Goal: Information Seeking & Learning: Learn about a topic

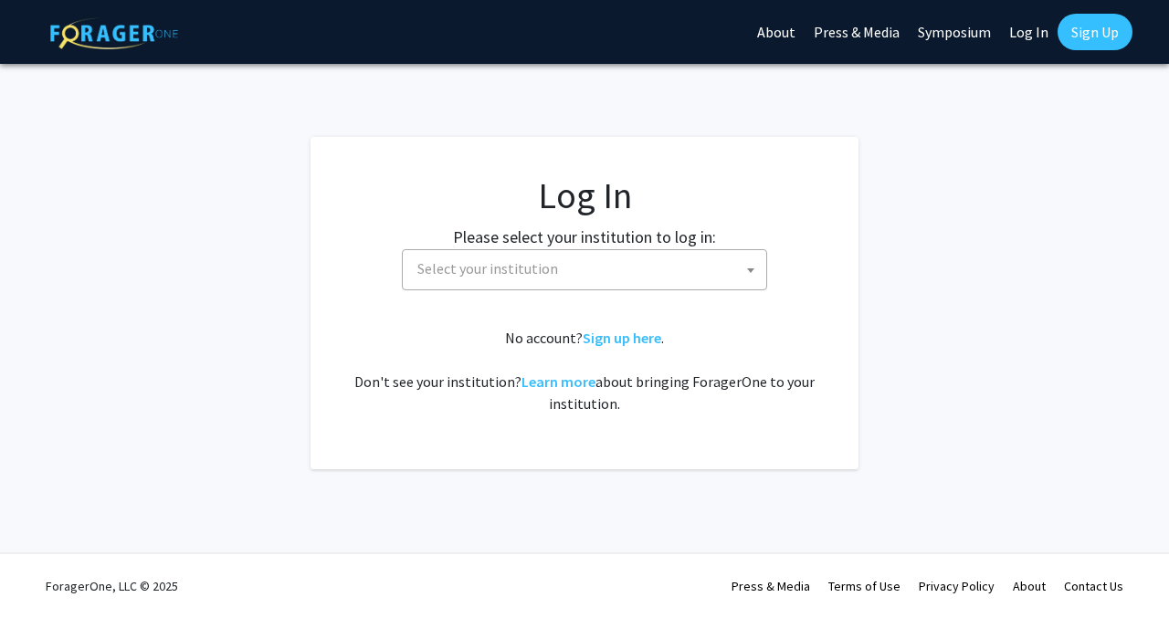
select select
click at [484, 250] on span "Select your institution" at bounding box center [588, 268] width 356 height 37
click at [1017, 22] on link "Log In" at bounding box center [1029, 32] width 58 height 64
click at [599, 269] on span "Select your institution" at bounding box center [588, 268] width 356 height 37
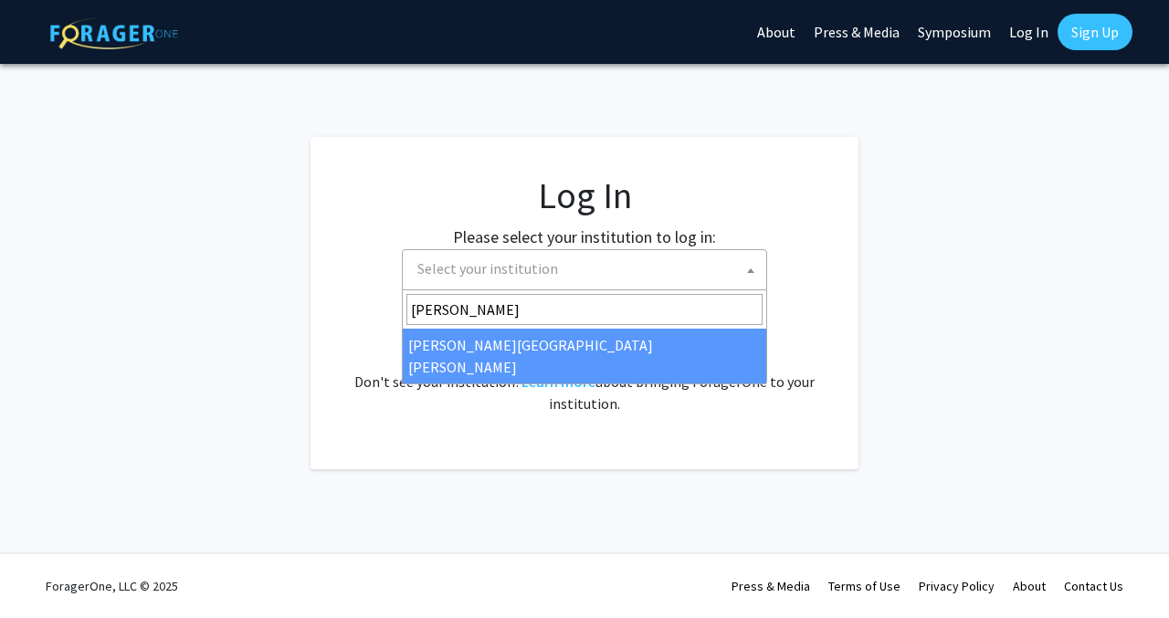
type input "[PERSON_NAME]"
click at [506, 362] on span "[PERSON_NAME][GEOGRAPHIC_DATA][PERSON_NAME]" at bounding box center [584, 337] width 365 height 94
select select "1"
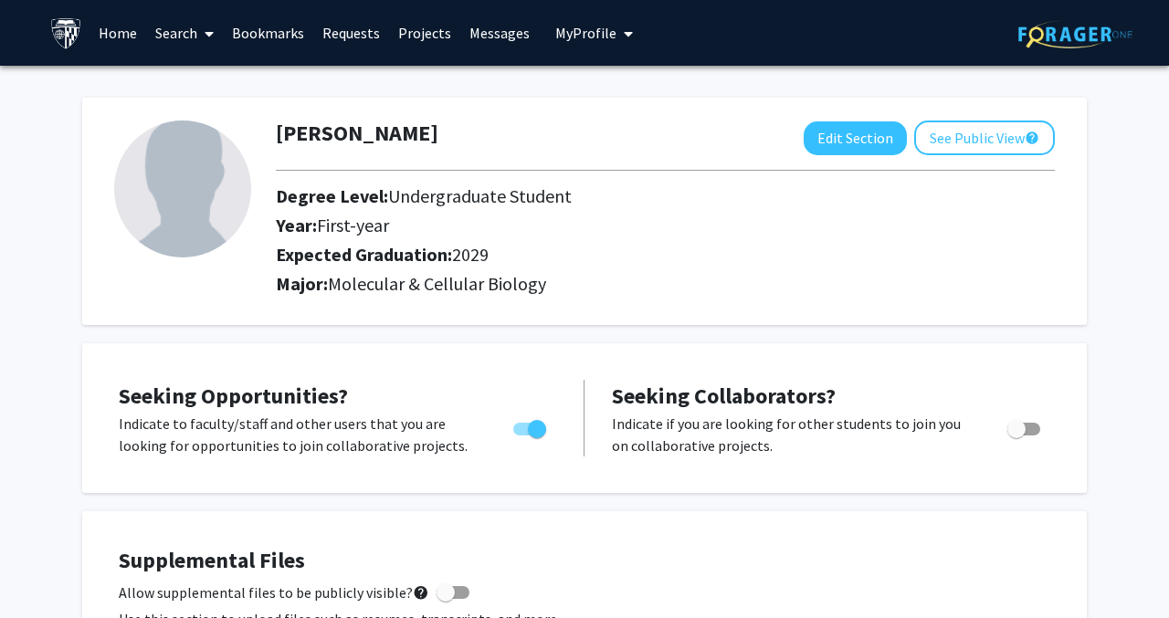
click at [122, 30] on link "Home" at bounding box center [118, 33] width 57 height 64
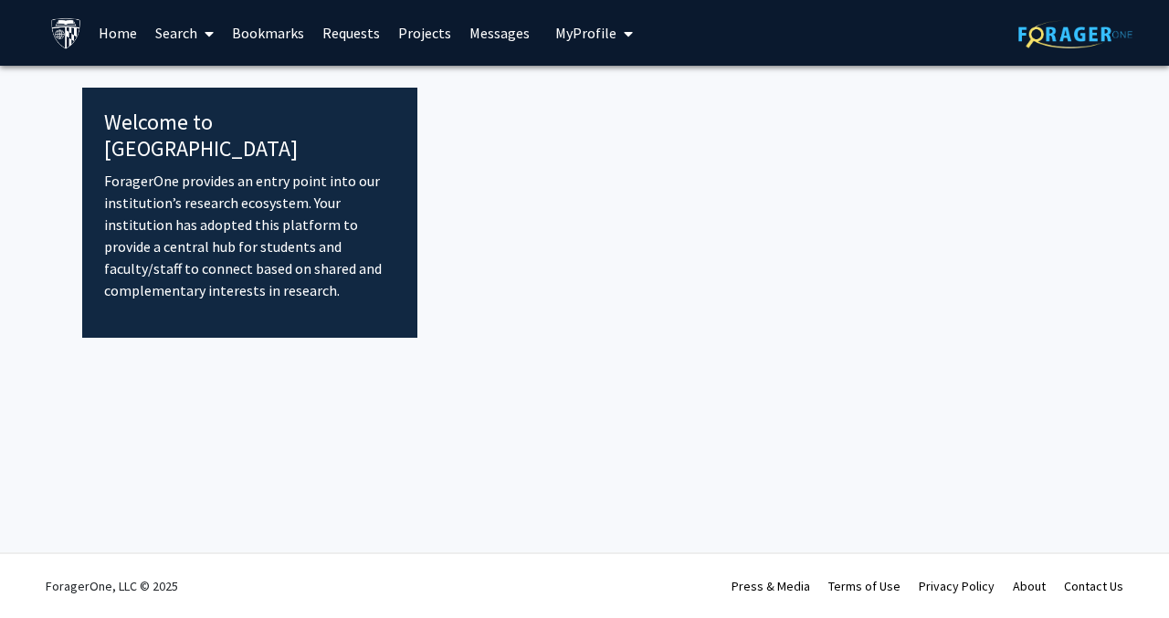
click at [189, 44] on link "Search" at bounding box center [184, 33] width 77 height 64
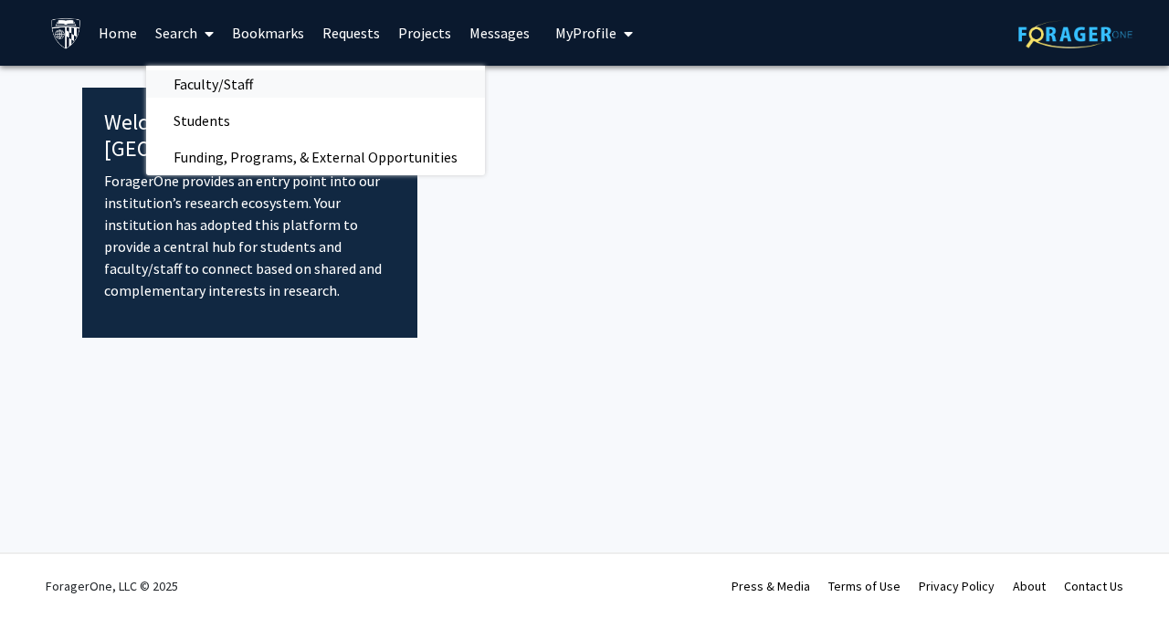
click at [189, 84] on span "Faculty/Staff" at bounding box center [213, 84] width 134 height 37
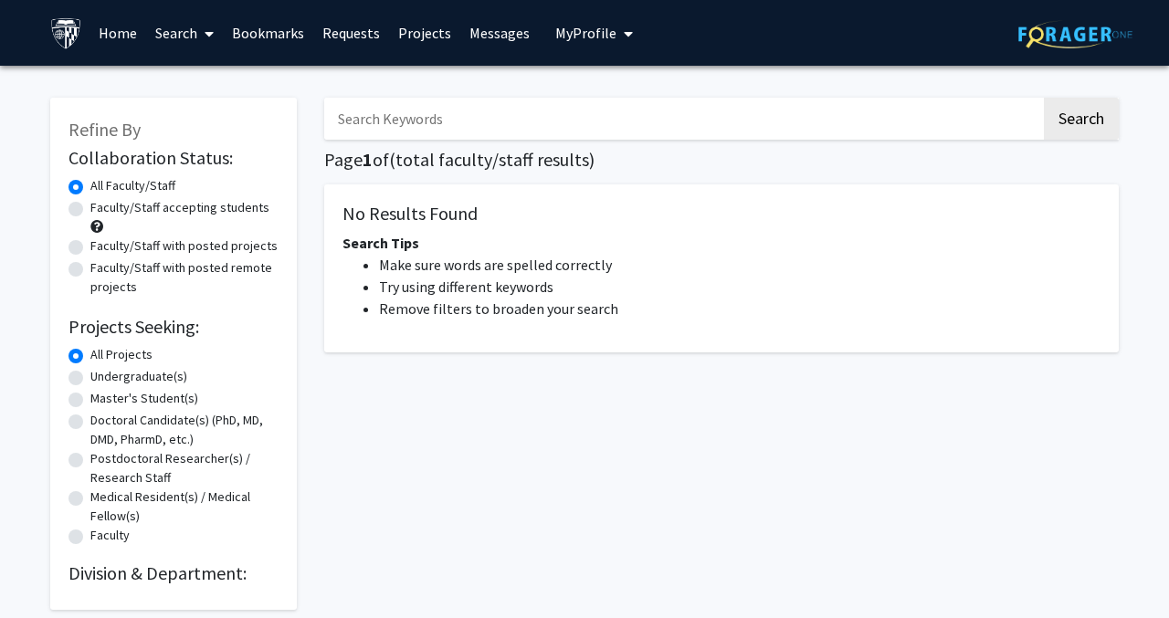
click at [121, 249] on label "Faculty/Staff with posted projects" at bounding box center [183, 246] width 187 height 19
click at [102, 248] on input "Faculty/Staff with posted projects" at bounding box center [96, 243] width 12 height 12
radio input "true"
click at [155, 178] on label "All Faculty/Staff" at bounding box center [132, 185] width 85 height 19
click at [102, 178] on input "All Faculty/Staff" at bounding box center [96, 182] width 12 height 12
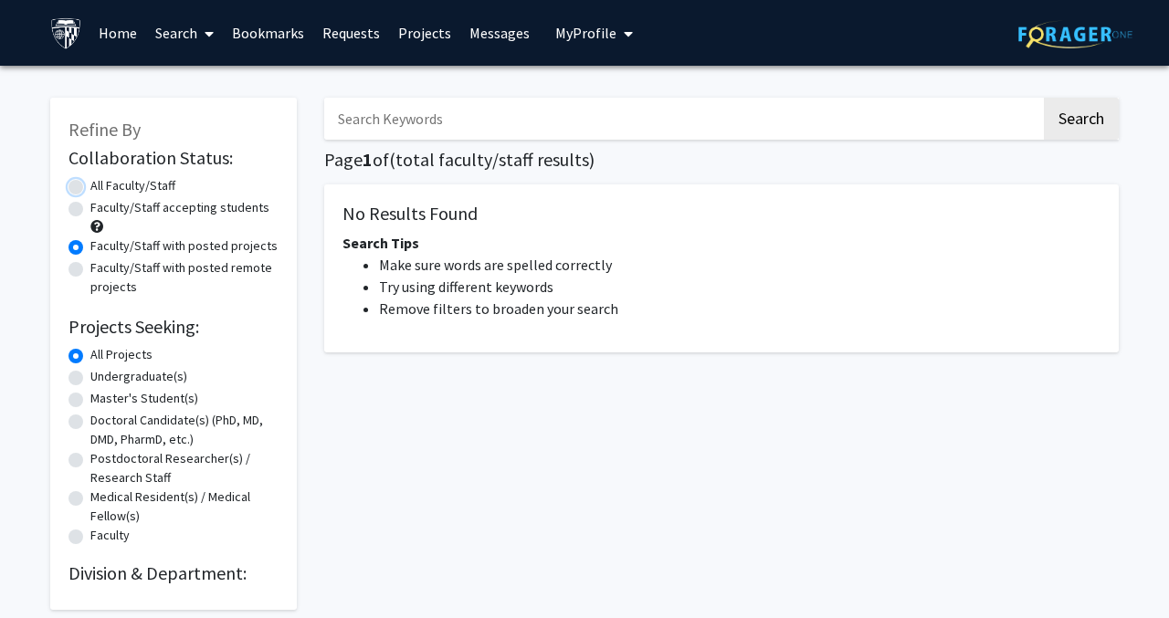
radio input "true"
